Goal: Task Accomplishment & Management: Manage account settings

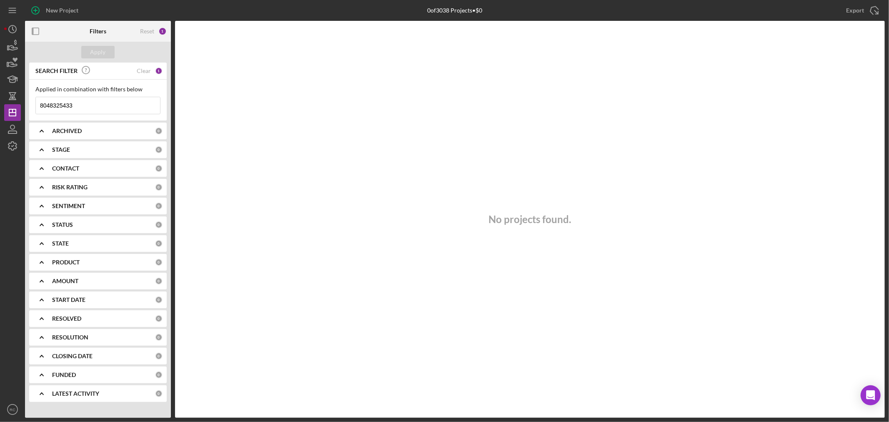
drag, startPoint x: 123, startPoint y: 103, endPoint x: 118, endPoint y: 104, distance: 4.8
click at [118, 104] on input "8048325433" at bounding box center [98, 105] width 124 height 17
drag, startPoint x: 105, startPoint y: 103, endPoint x: 22, endPoint y: 101, distance: 83.4
click at [22, 101] on div "New Project 0 of 3038 Projects • $0 8048325433 Export Icon/Export Filters Reset…" at bounding box center [444, 209] width 881 height 418
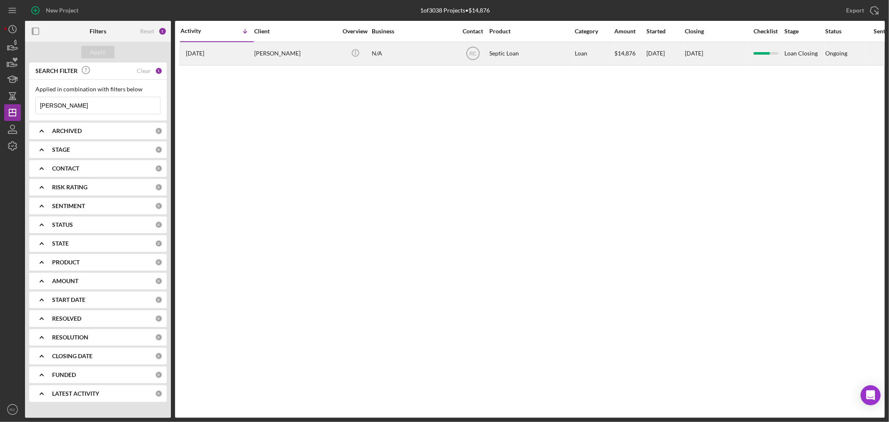
type input "[PERSON_NAME]"
click at [299, 52] on div "[PERSON_NAME]" at bounding box center [295, 54] width 83 height 22
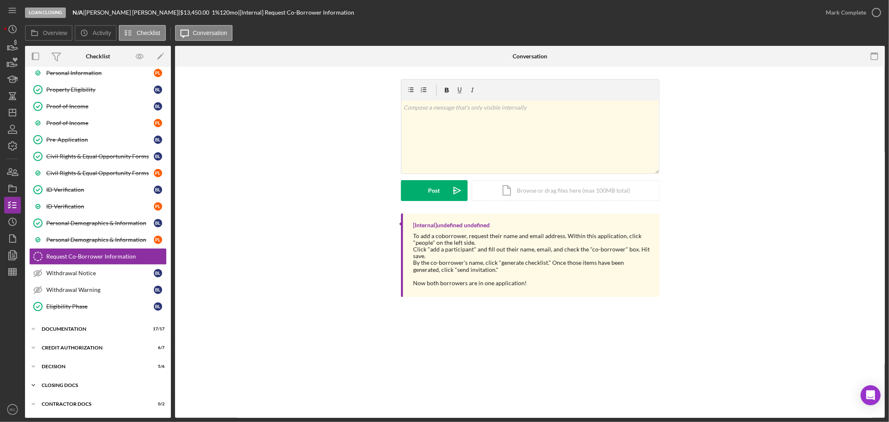
scroll to position [77, 0]
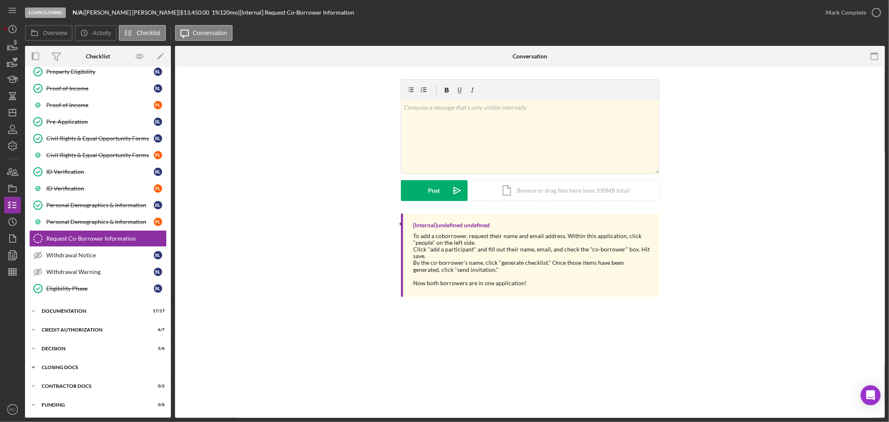
click at [73, 367] on div "CLOSING DOCS" at bounding box center [101, 367] width 119 height 5
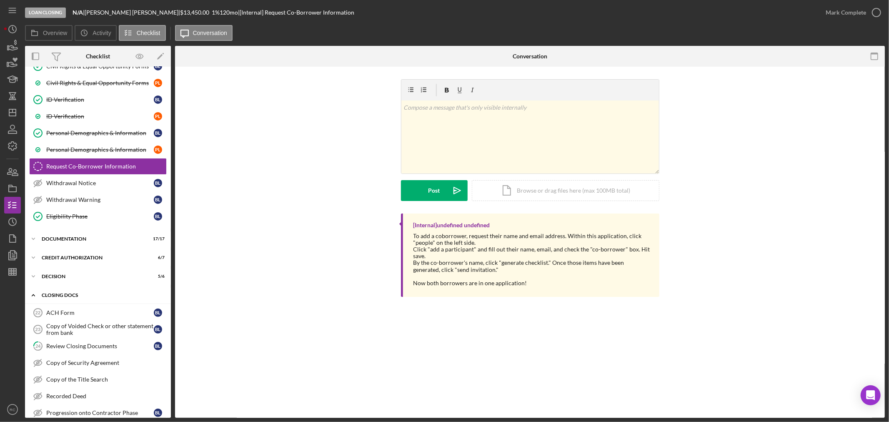
scroll to position [199, 0]
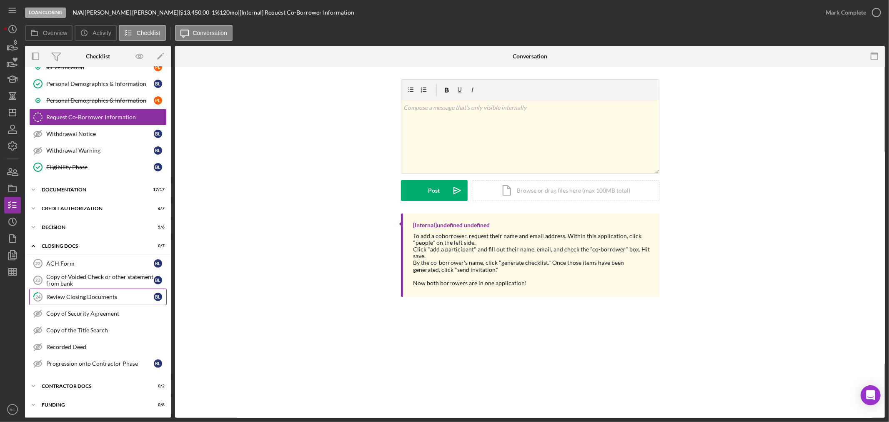
click at [81, 295] on div "Review Closing Documents" at bounding box center [100, 296] width 108 height 7
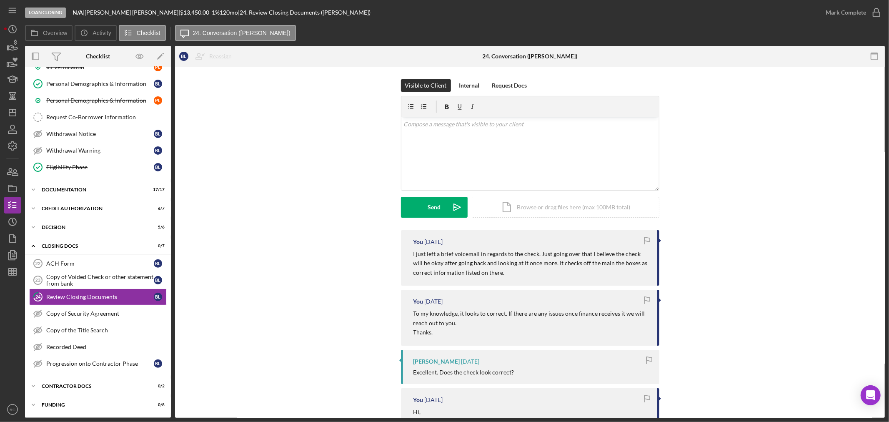
scroll to position [199, 0]
click at [10, 31] on icon "Icon/History" at bounding box center [12, 29] width 21 height 21
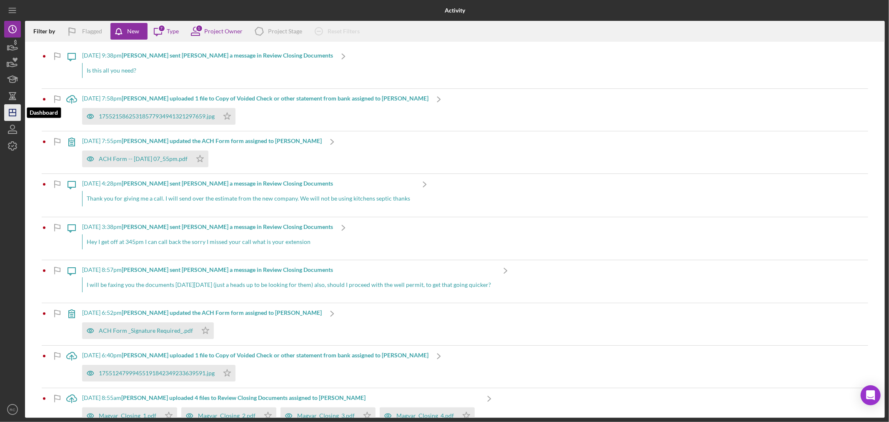
click at [14, 113] on line "button" at bounding box center [12, 113] width 7 height 0
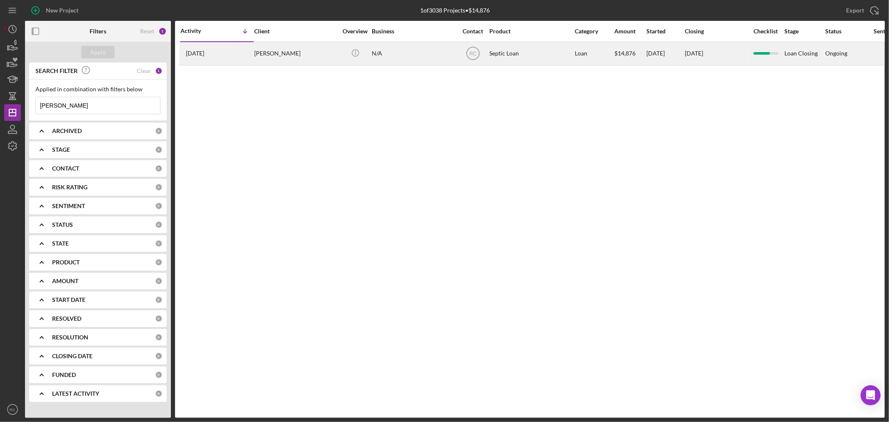
click at [282, 56] on div "[PERSON_NAME]" at bounding box center [295, 54] width 83 height 22
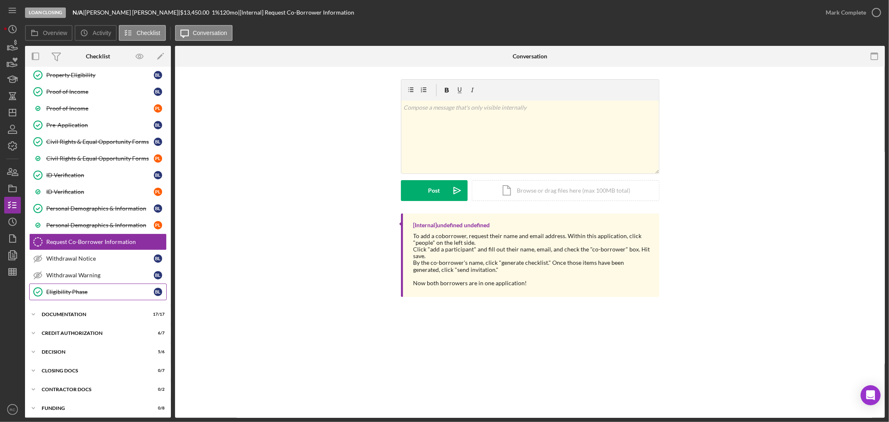
scroll to position [77, 0]
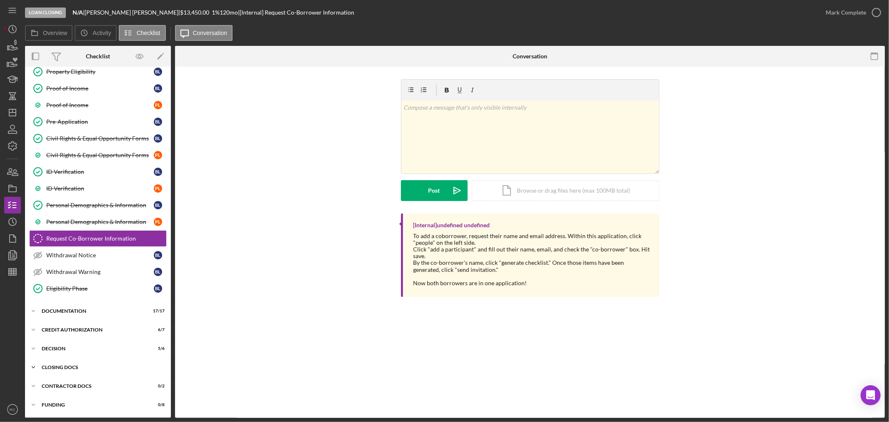
click at [80, 369] on div "CLOSING DOCS" at bounding box center [101, 367] width 119 height 5
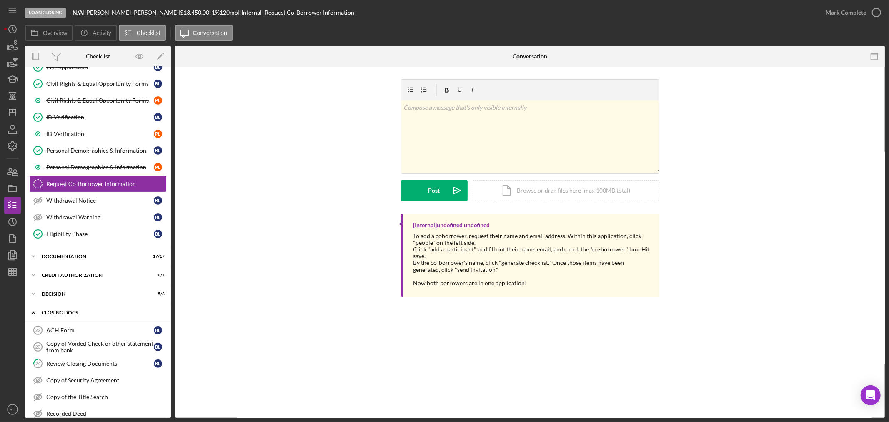
scroll to position [199, 0]
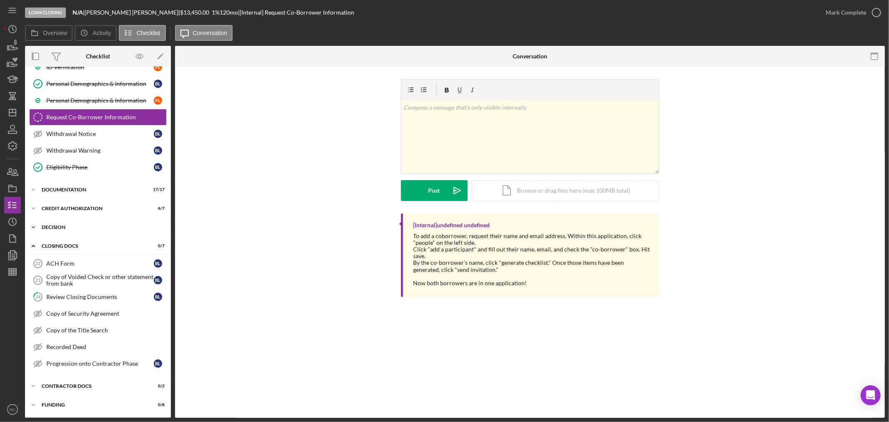
click at [91, 223] on div "Icon/Expander Decision 5 / 6" at bounding box center [98, 227] width 146 height 17
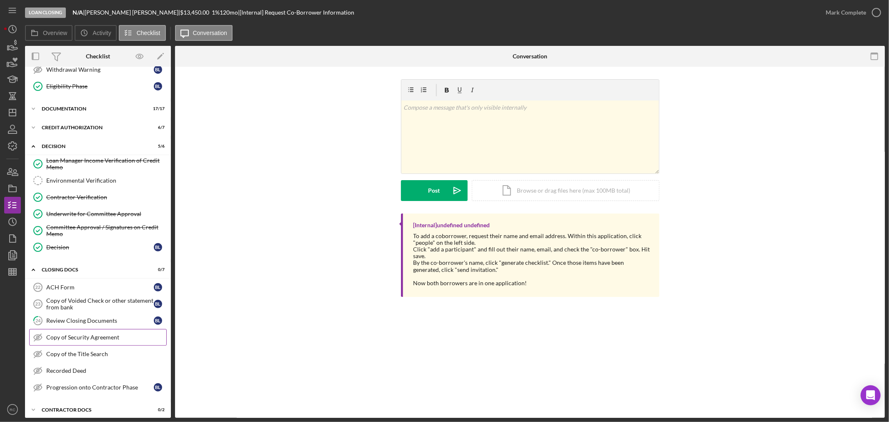
scroll to position [304, 0]
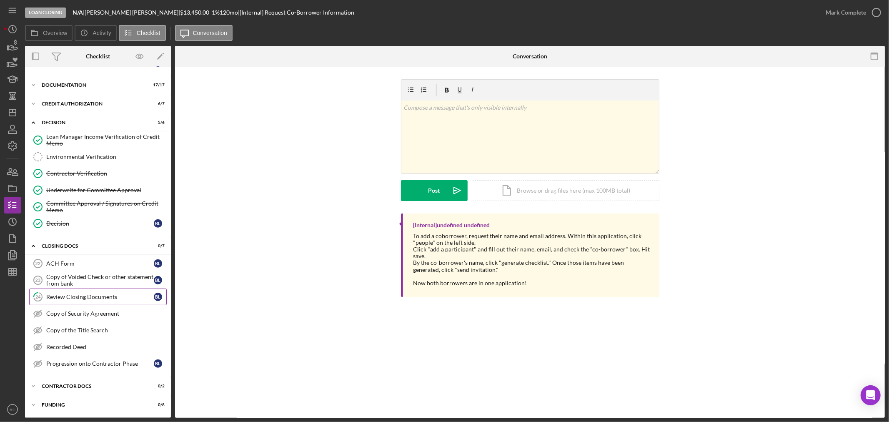
click at [89, 295] on div "Review Closing Documents" at bounding box center [100, 296] width 108 height 7
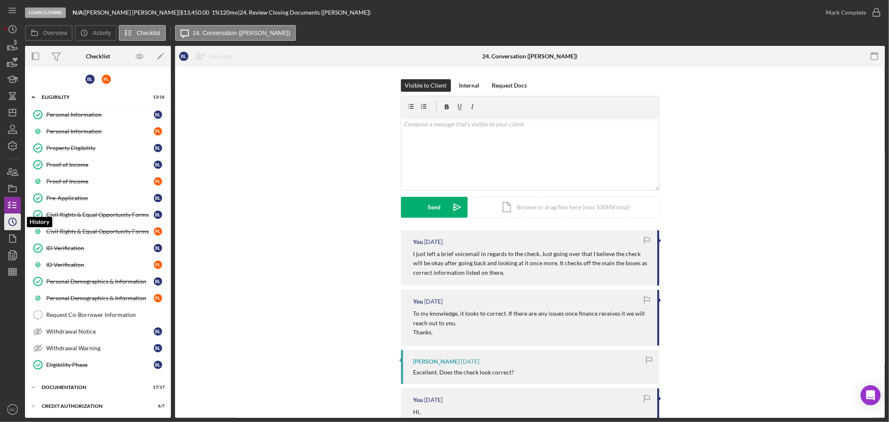
click at [15, 222] on icon "Icon/History" at bounding box center [12, 221] width 21 height 21
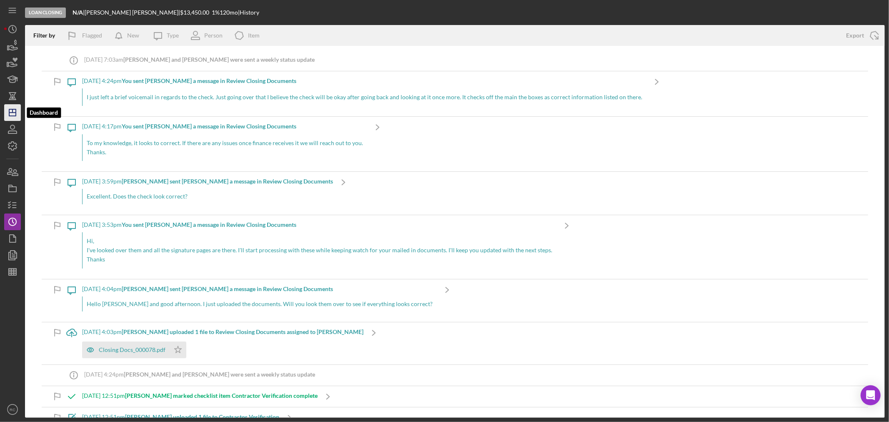
click at [15, 119] on icon "Icon/Dashboard" at bounding box center [12, 112] width 21 height 21
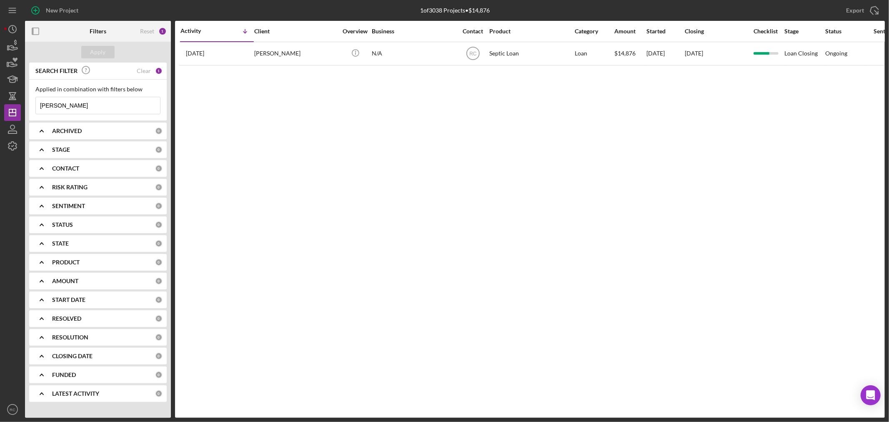
click at [88, 102] on input "[PERSON_NAME]" at bounding box center [98, 105] width 124 height 17
drag, startPoint x: 88, startPoint y: 102, endPoint x: 0, endPoint y: 88, distance: 89.4
click at [0, 88] on div "New Project 1 of 3038 Projects • $14,876 [PERSON_NAME] Export Icon/Export Filte…" at bounding box center [444, 211] width 889 height 422
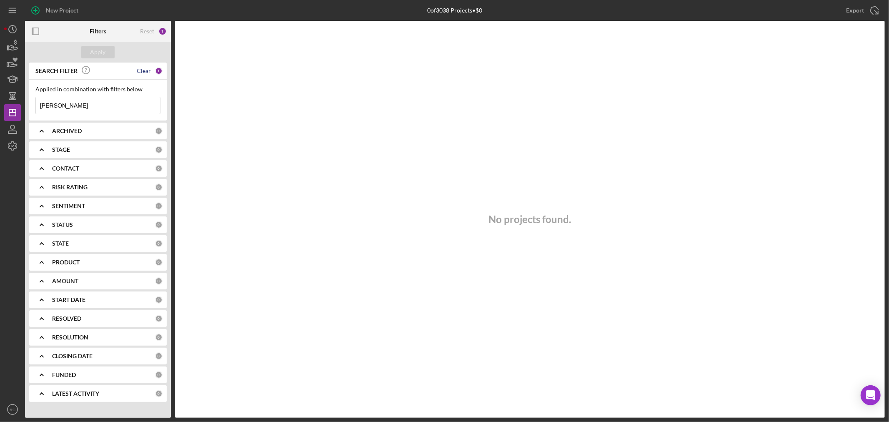
type input "[PERSON_NAME]"
click at [142, 70] on div "Clear" at bounding box center [144, 71] width 14 height 7
click at [98, 107] on input at bounding box center [98, 105] width 124 height 17
type input "[PERSON_NAME]"
